Goal: Information Seeking & Learning: Learn about a topic

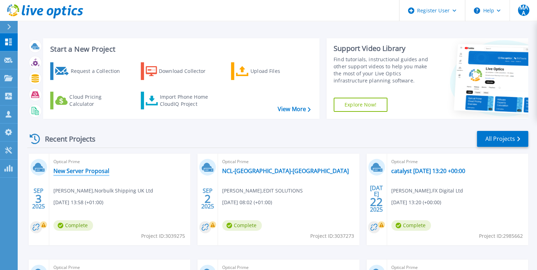
click at [92, 174] on link "New Server Proposal" at bounding box center [81, 170] width 56 height 7
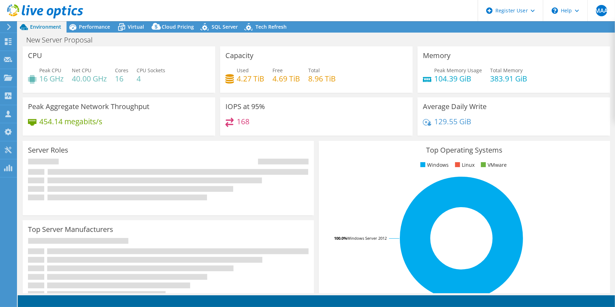
select select "EULondon"
select select "USD"
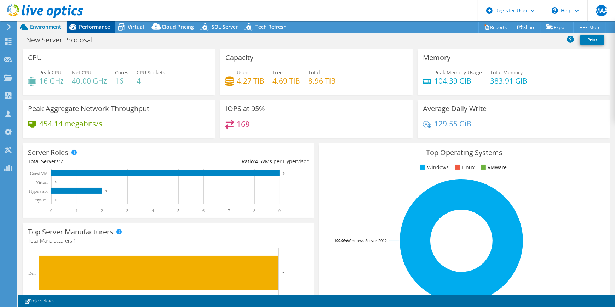
click at [87, 27] on span "Performance" at bounding box center [94, 26] width 31 height 7
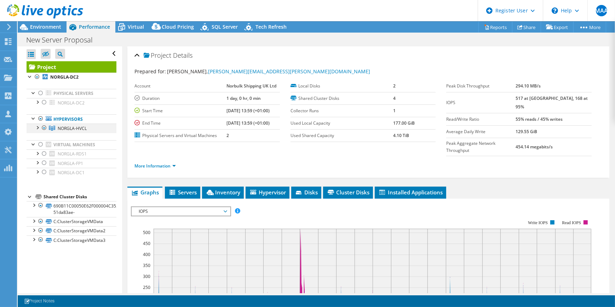
click at [38, 127] on div at bounding box center [37, 126] width 7 height 7
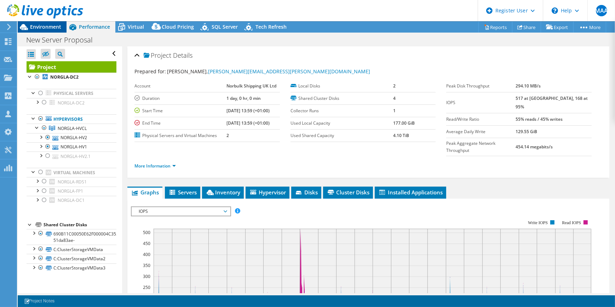
click at [39, 28] on span "Environment" at bounding box center [45, 26] width 31 height 7
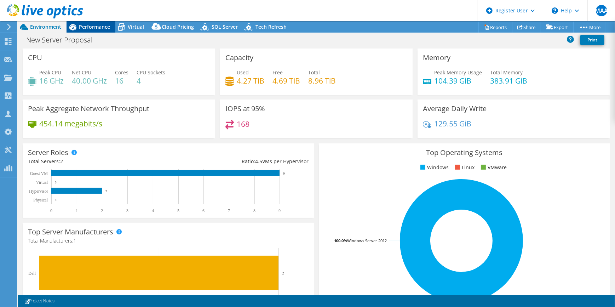
click at [95, 27] on span "Performance" at bounding box center [94, 26] width 31 height 7
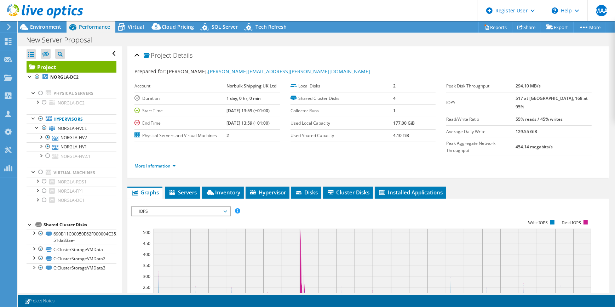
click at [34, 22] on div at bounding box center [41, 12] width 83 height 24
click at [51, 28] on span "Environment" at bounding box center [45, 26] width 31 height 7
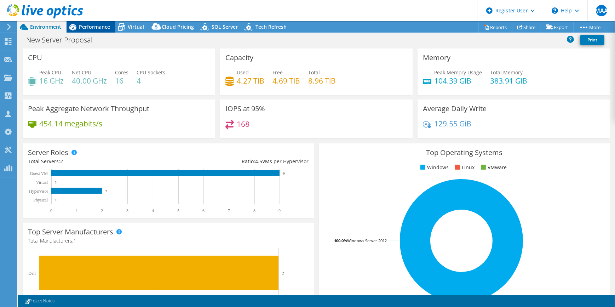
click at [88, 25] on span "Performance" at bounding box center [94, 26] width 31 height 7
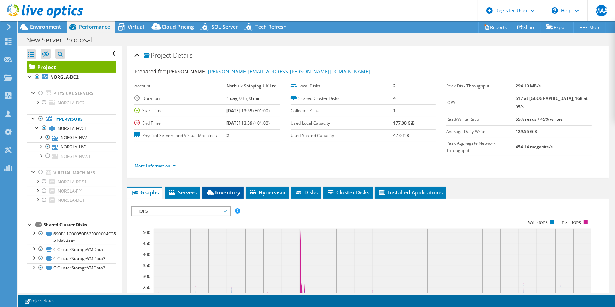
click at [230, 188] on span "Inventory" at bounding box center [222, 191] width 35 height 7
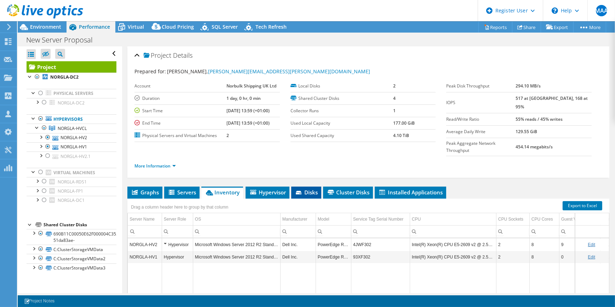
click at [309, 188] on span "Disks" at bounding box center [306, 191] width 23 height 7
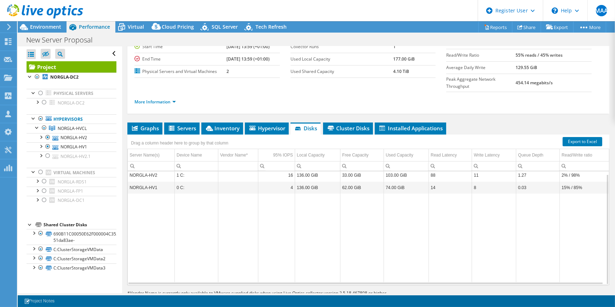
scroll to position [2, 0]
